Goal: Information Seeking & Learning: Learn about a topic

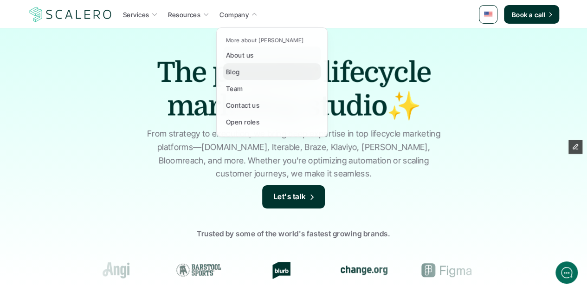
click at [246, 65] on link "Blog" at bounding box center [271, 71] width 97 height 17
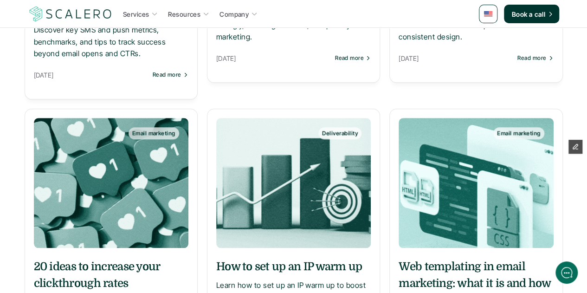
scroll to position [418, 0]
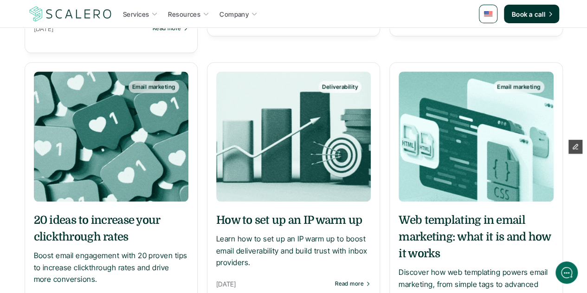
click at [130, 252] on p "Boost email engagement with 20 proven tips to increase clickthrough rates and d…" at bounding box center [111, 268] width 155 height 36
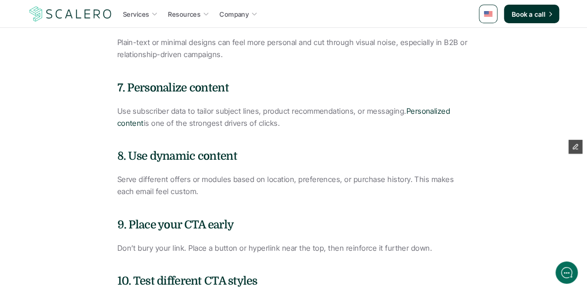
scroll to position [882, 0]
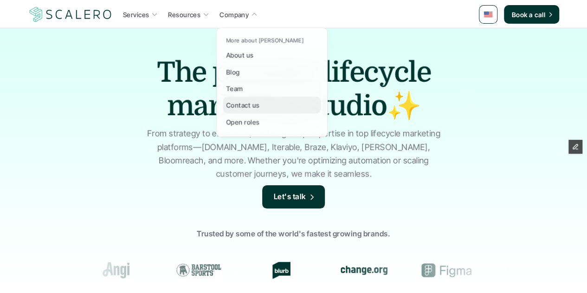
click at [245, 92] on div "Team" at bounding box center [237, 88] width 23 height 11
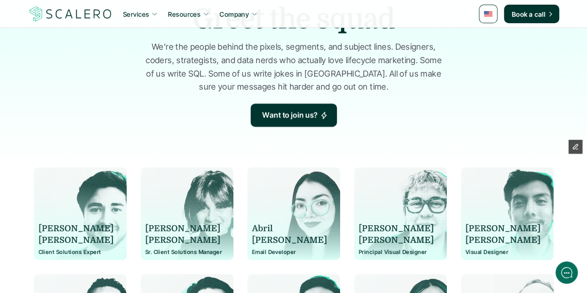
scroll to position [139, 0]
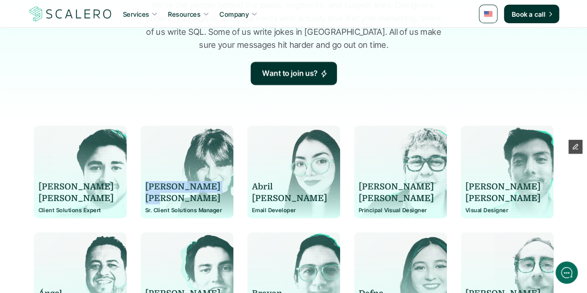
drag, startPoint x: 157, startPoint y: 196, endPoint x: 146, endPoint y: 187, distance: 14.8
click at [146, 187] on div "[PERSON_NAME]" at bounding box center [187, 192] width 84 height 23
copy div "[PERSON_NAME]"
